Goal: Book appointment/travel/reservation

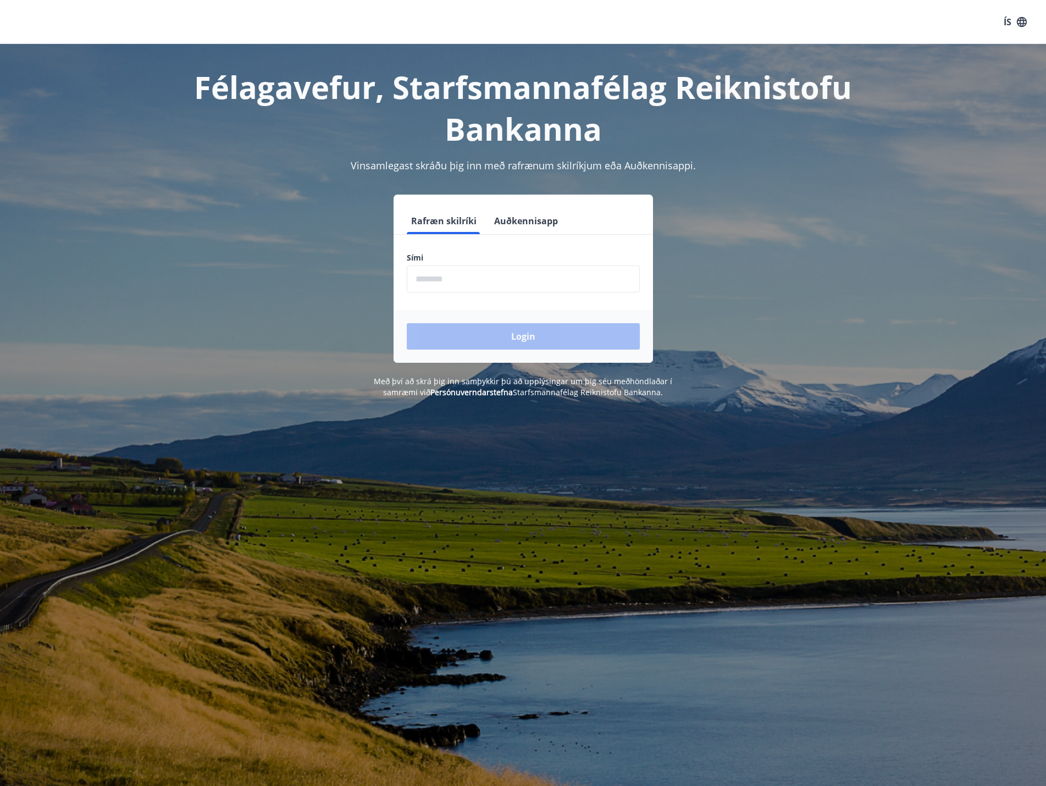
click at [564, 276] on input "phone" at bounding box center [523, 278] width 233 height 27
type input "********"
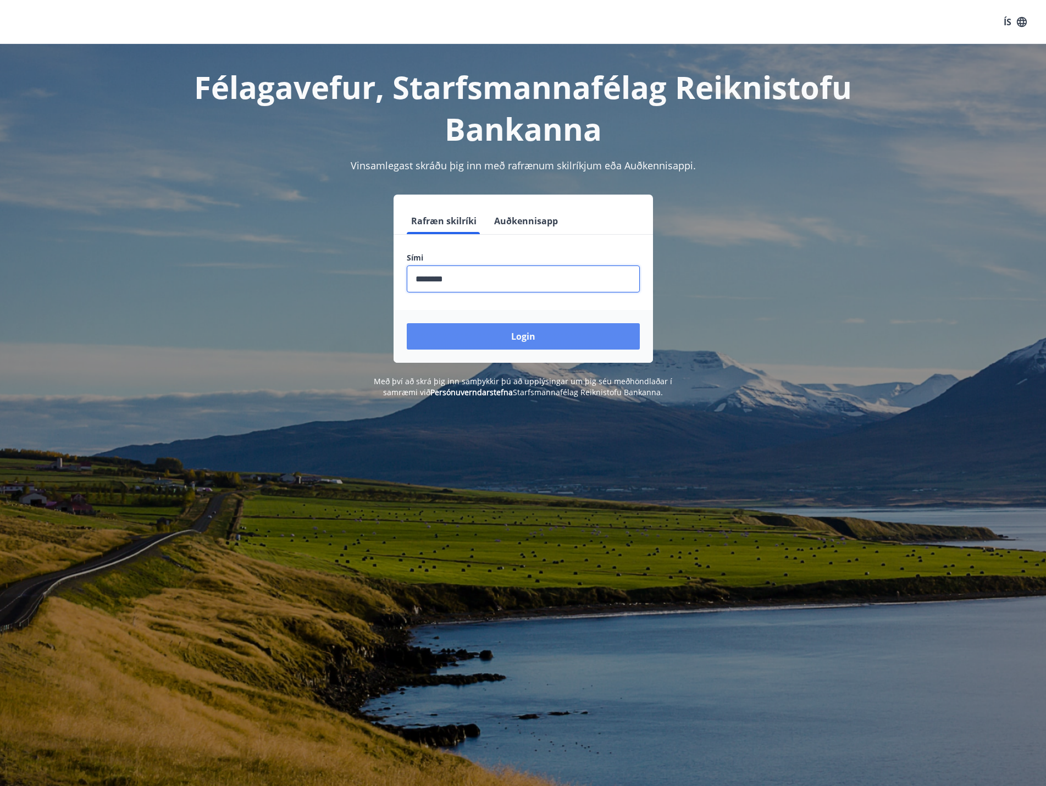
click at [512, 336] on button "Login" at bounding box center [523, 336] width 233 height 26
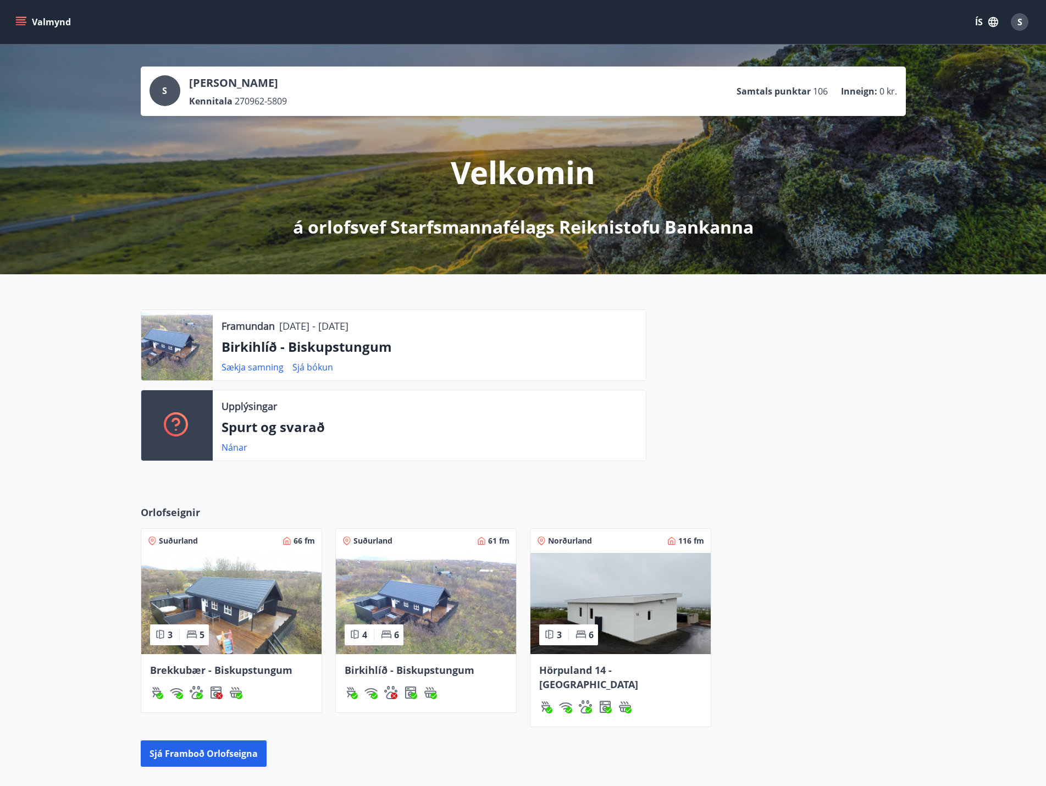
click at [393, 666] on span "Birkihlíð - Biskupstungum" at bounding box center [410, 669] width 130 height 13
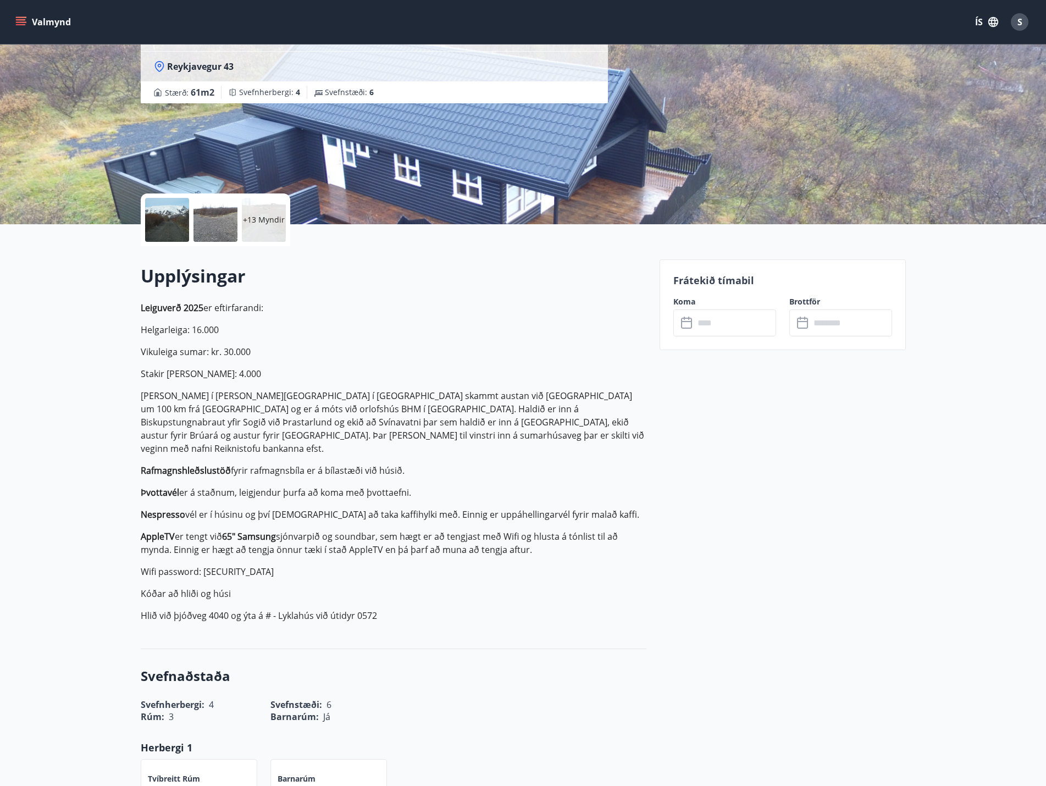
scroll to position [110, 0]
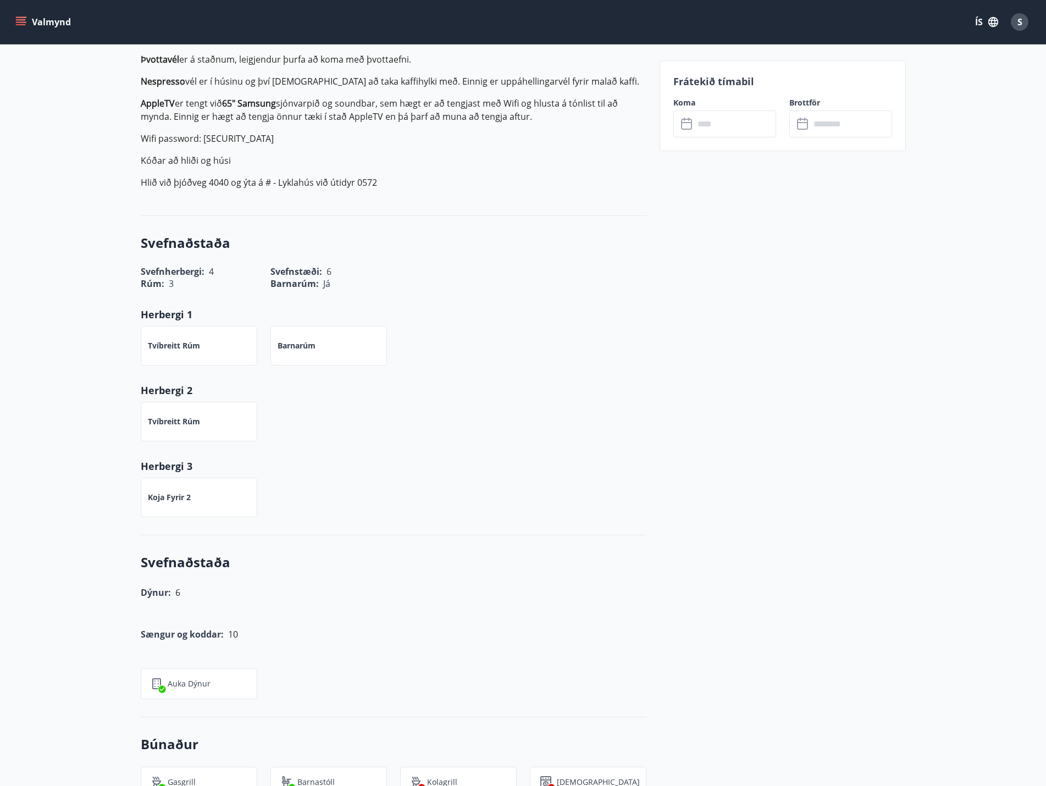
scroll to position [495, 0]
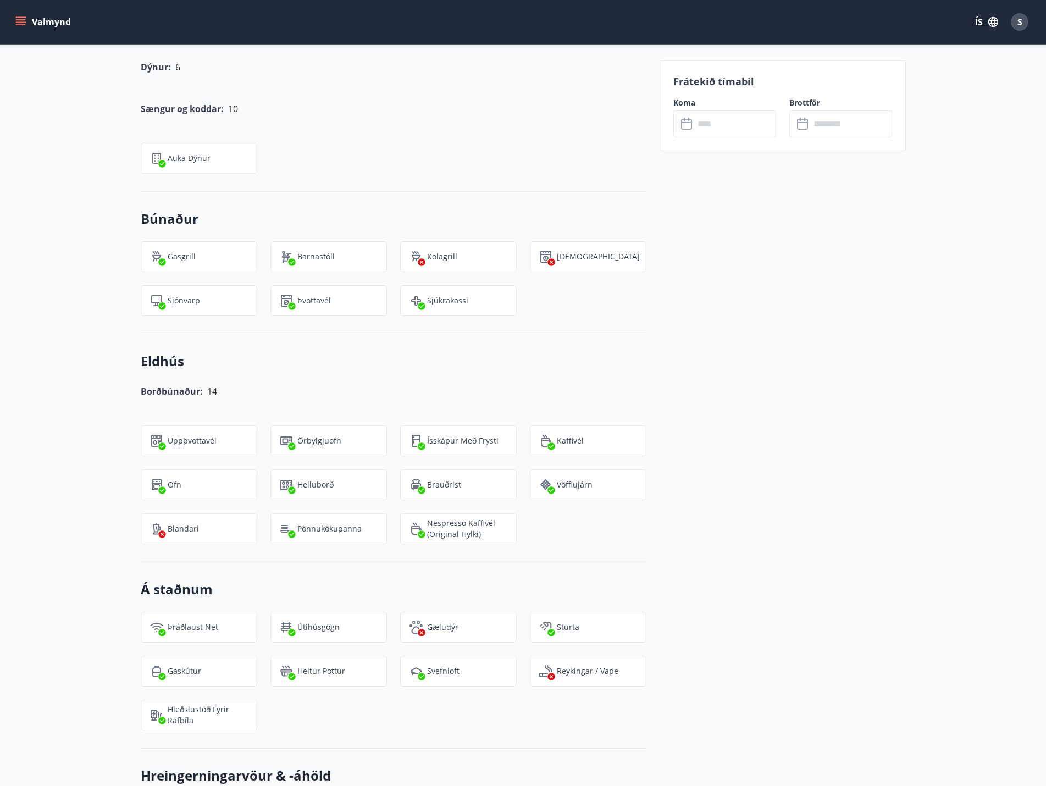
scroll to position [1044, 0]
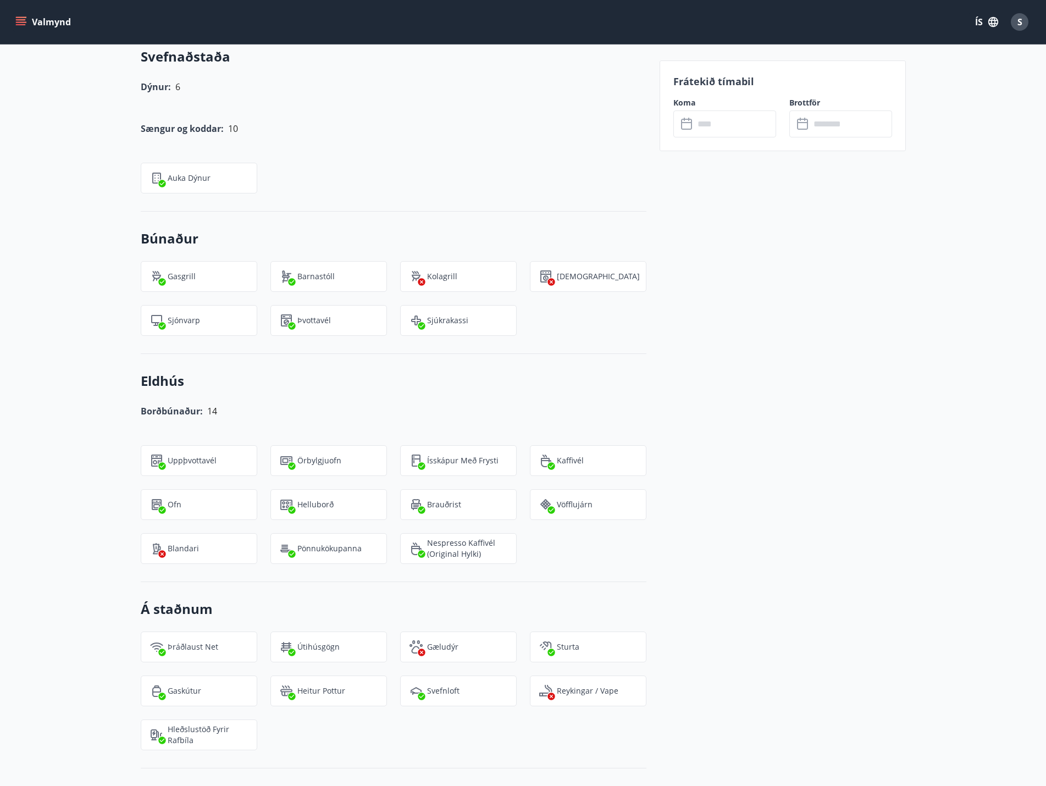
click at [792, 362] on div "Frátekið tímabil Koma ​ ​ Brottför ​ ​" at bounding box center [783, 330] width 246 height 2019
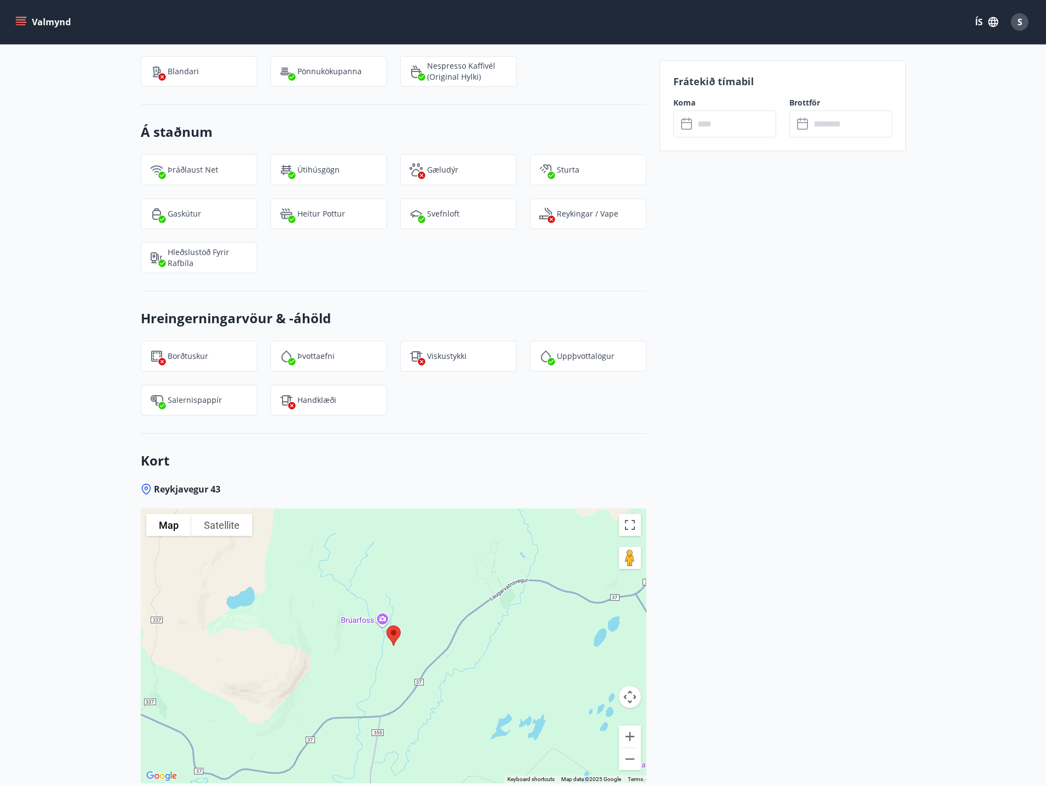
scroll to position [1539, 0]
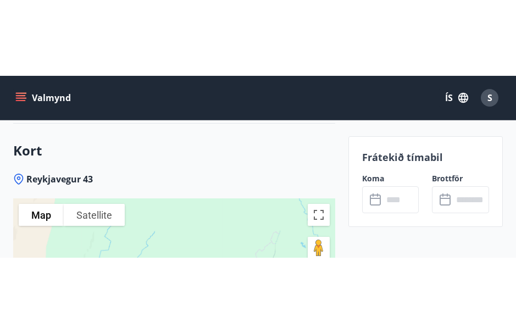
scroll to position [2089, 0]
